Goal: Task Accomplishment & Management: Manage account settings

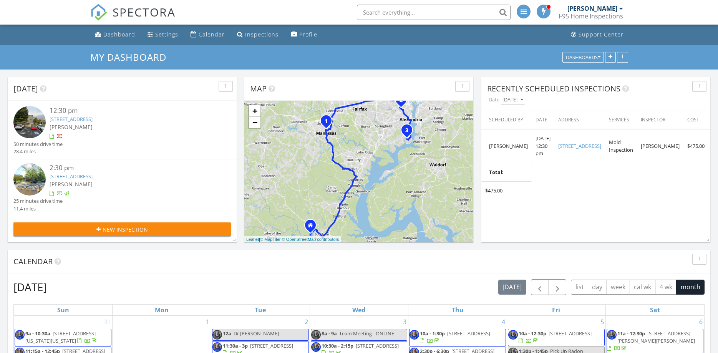
scroll to position [57, 0]
click at [93, 175] on link "8415 Riverside Rd, Alexandria, VA 22308" at bounding box center [71, 176] width 43 height 7
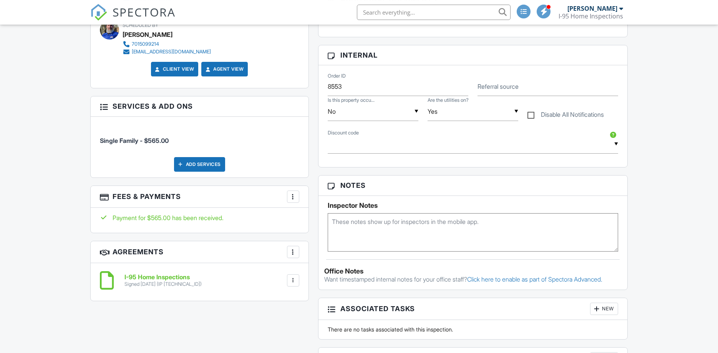
scroll to position [392, 0]
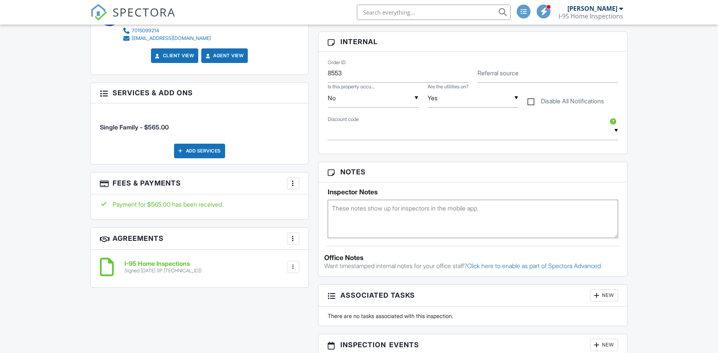
click at [204, 144] on div "Add Services" at bounding box center [199, 151] width 51 height 15
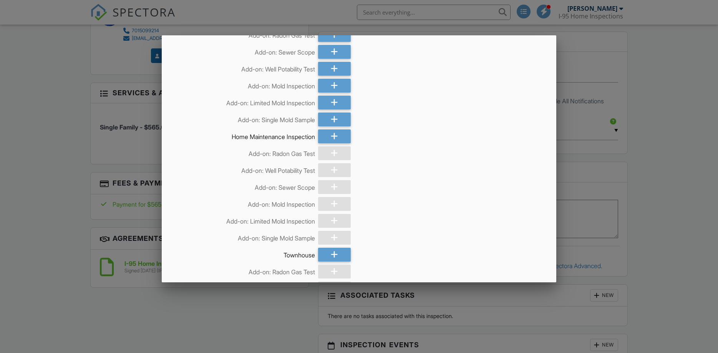
scroll to position [0, 0]
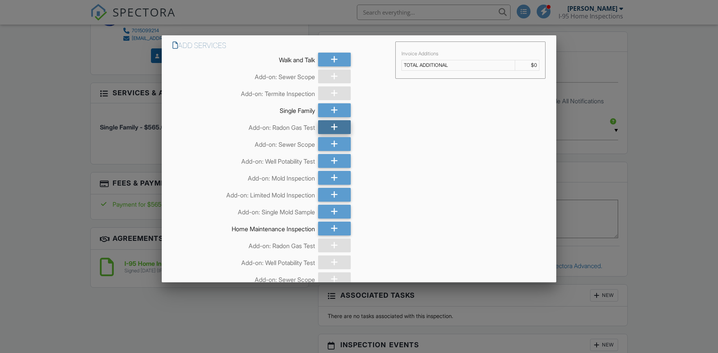
click at [343, 126] on div at bounding box center [334, 127] width 33 height 14
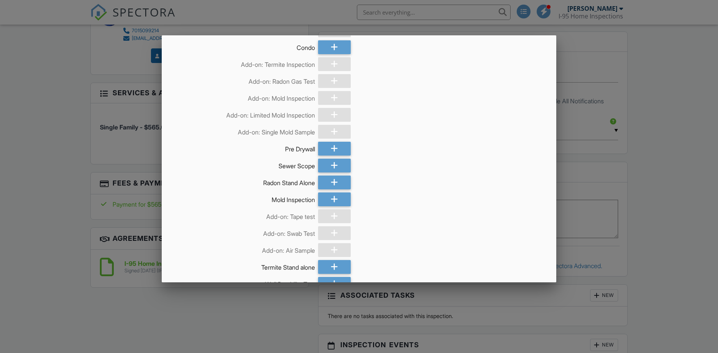
scroll to position [651, 0]
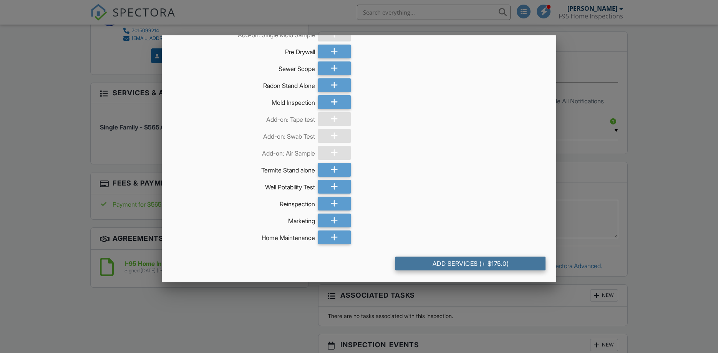
click at [467, 261] on div "Add Services (+ $175.0)" at bounding box center [471, 264] width 150 height 14
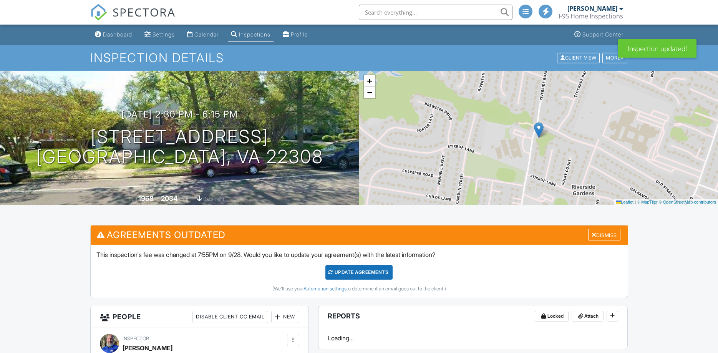
click at [362, 273] on div "Update Agreements" at bounding box center [359, 272] width 67 height 15
